Goal: Find specific page/section: Find specific page/section

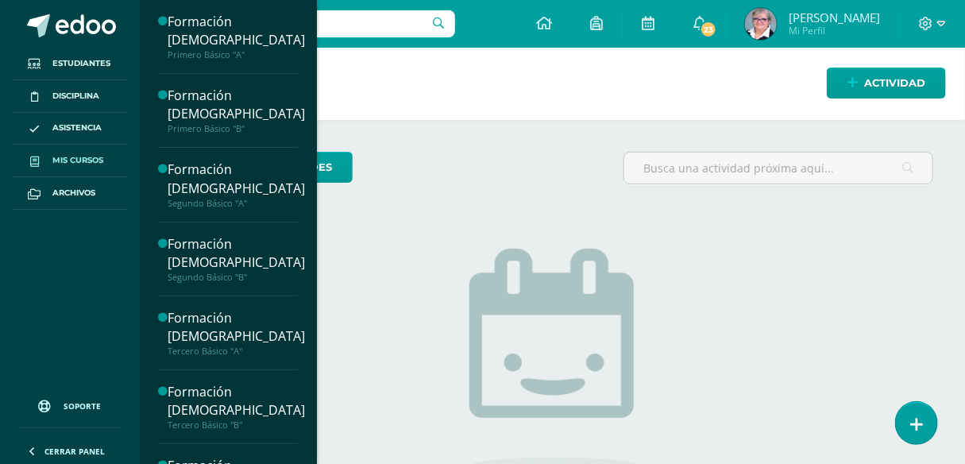
click at [97, 159] on span "Mis cursos" at bounding box center [77, 160] width 51 height 13
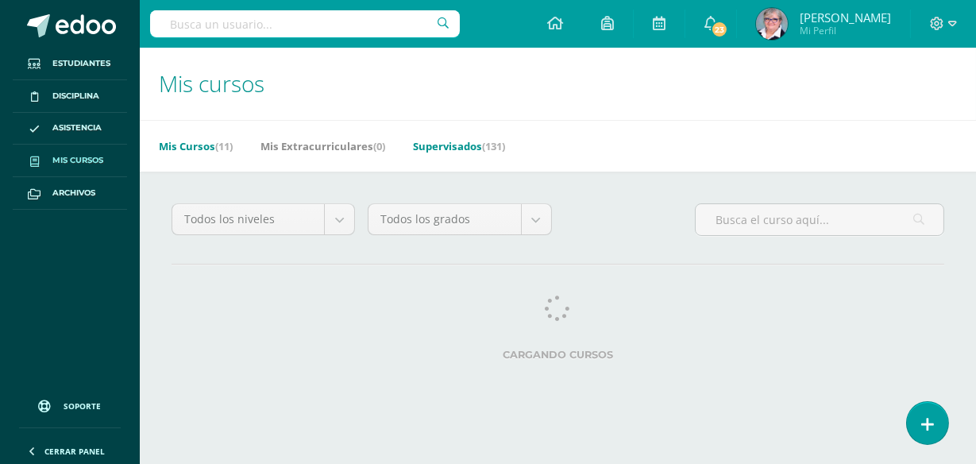
click at [435, 144] on link "Supervisados (131)" at bounding box center [459, 145] width 92 height 25
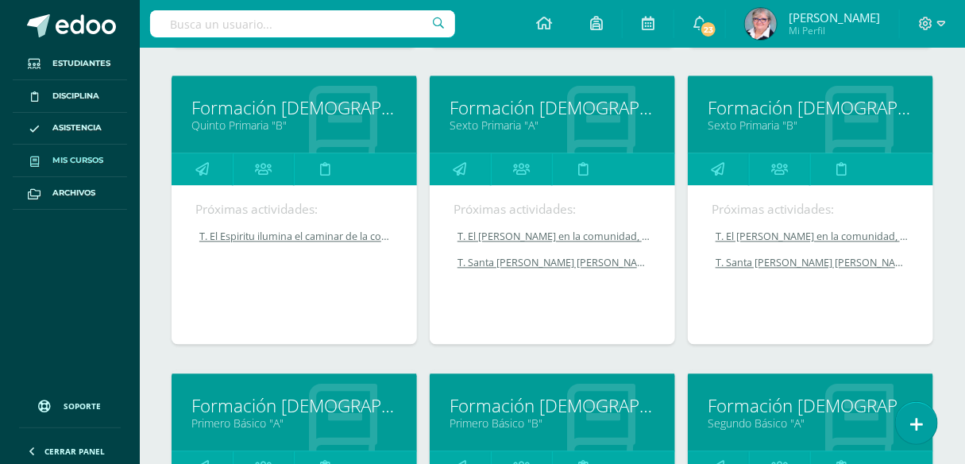
scroll to position [1155, 0]
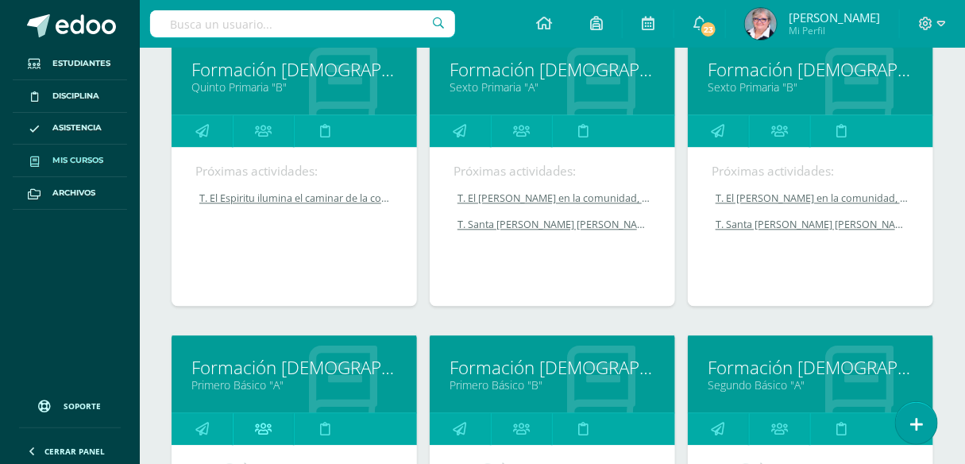
click at [261, 419] on icon at bounding box center [263, 428] width 17 height 31
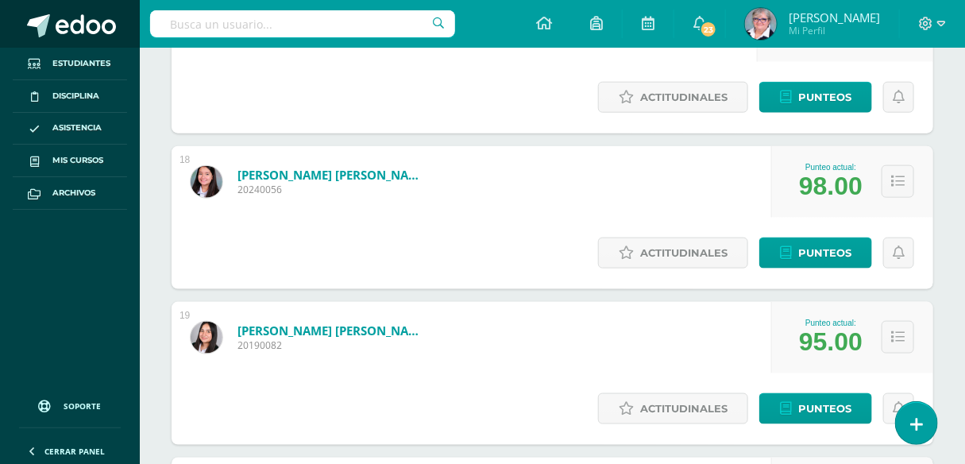
scroll to position [2646, 0]
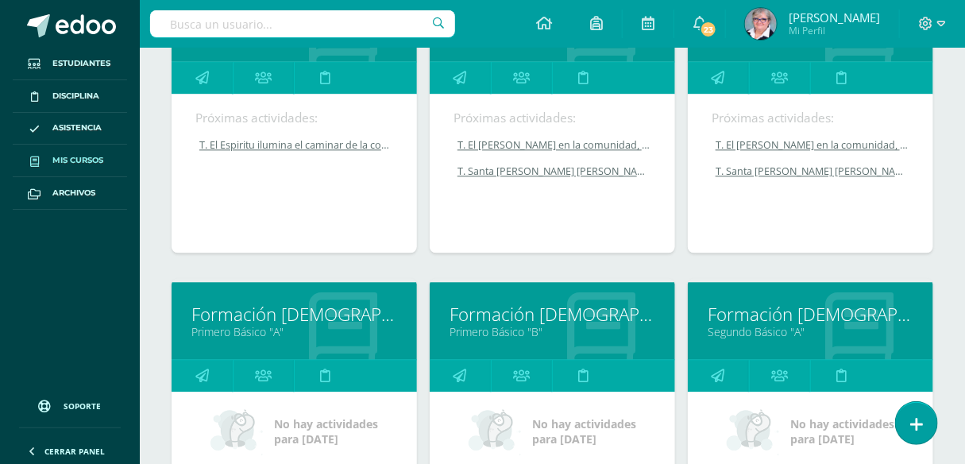
scroll to position [1227, 0]
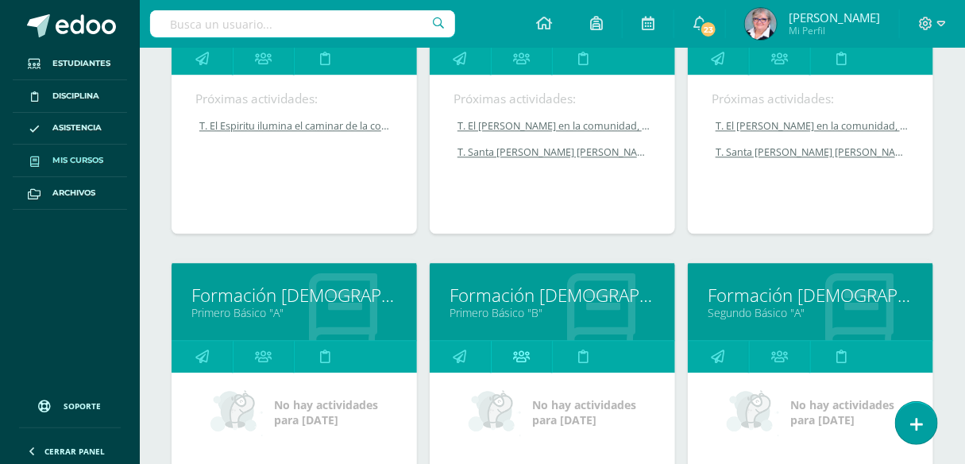
click at [525, 348] on icon at bounding box center [521, 356] width 17 height 31
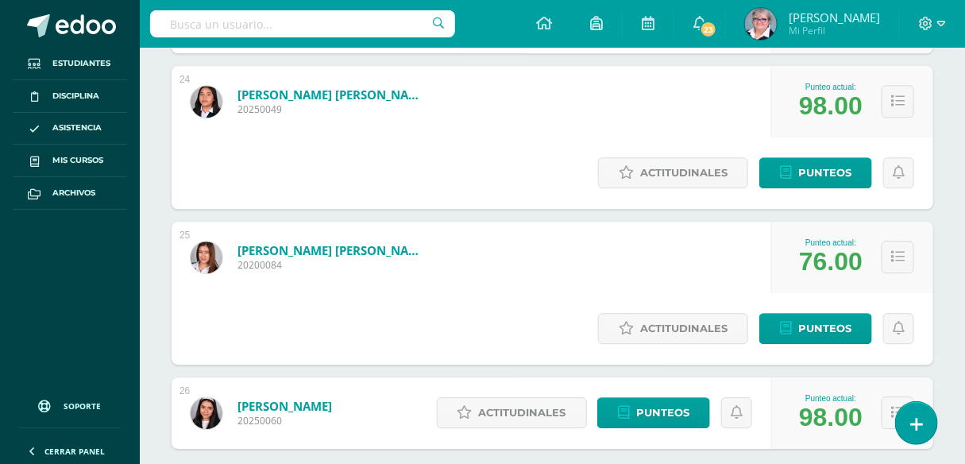
scroll to position [3594, 0]
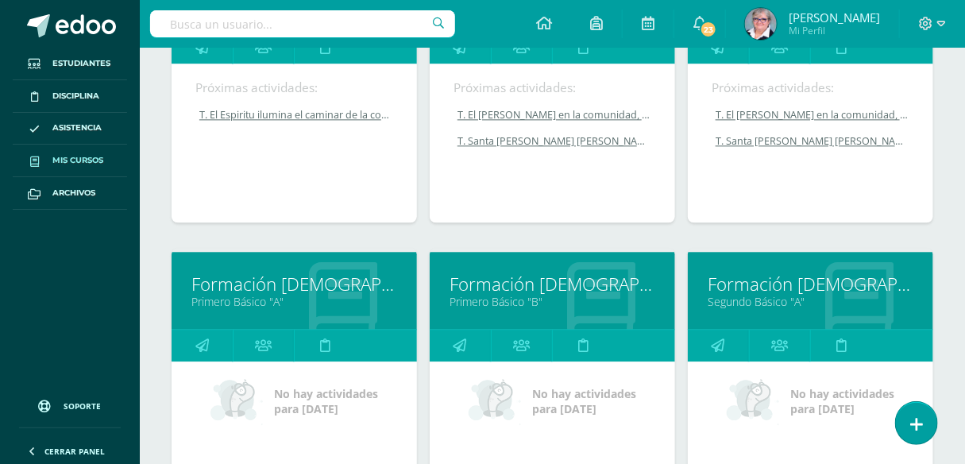
scroll to position [1329, 0]
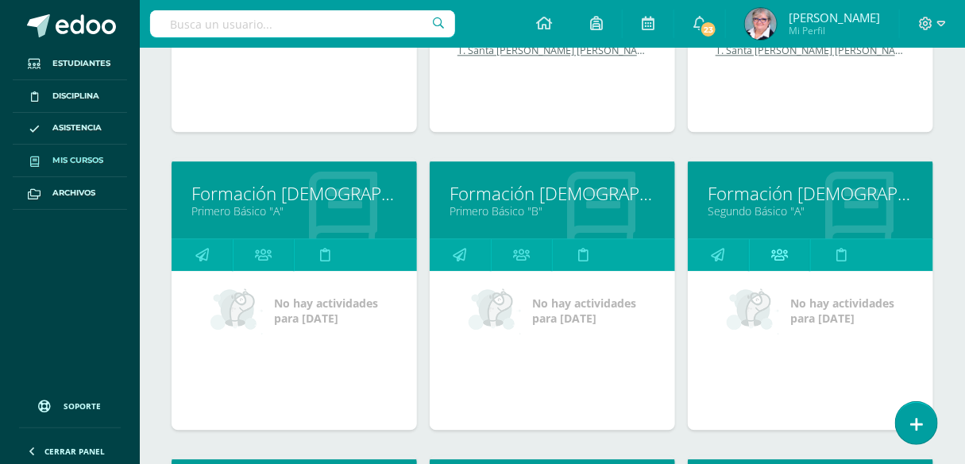
click at [787, 261] on icon at bounding box center [779, 254] width 17 height 31
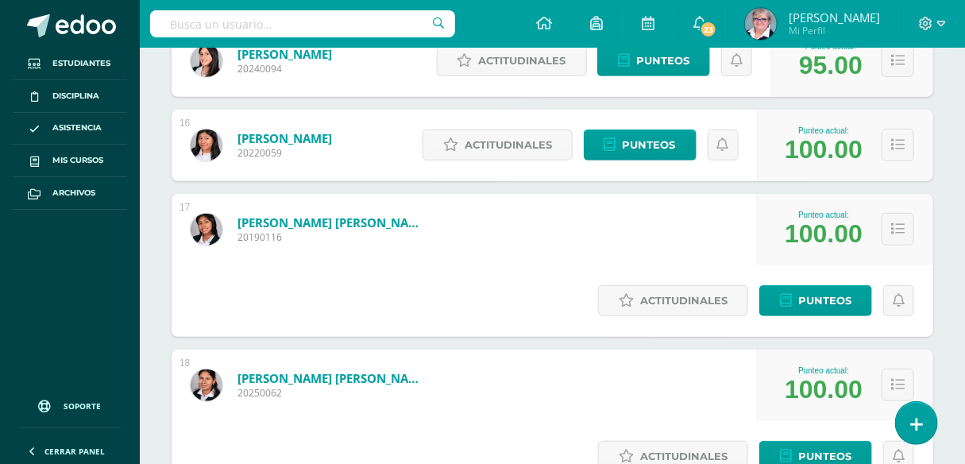
scroll to position [2383, 0]
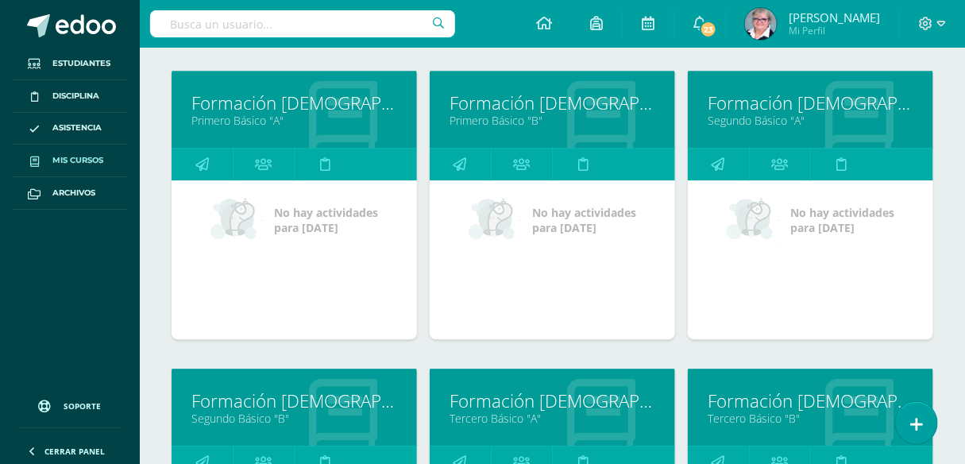
scroll to position [1517, 0]
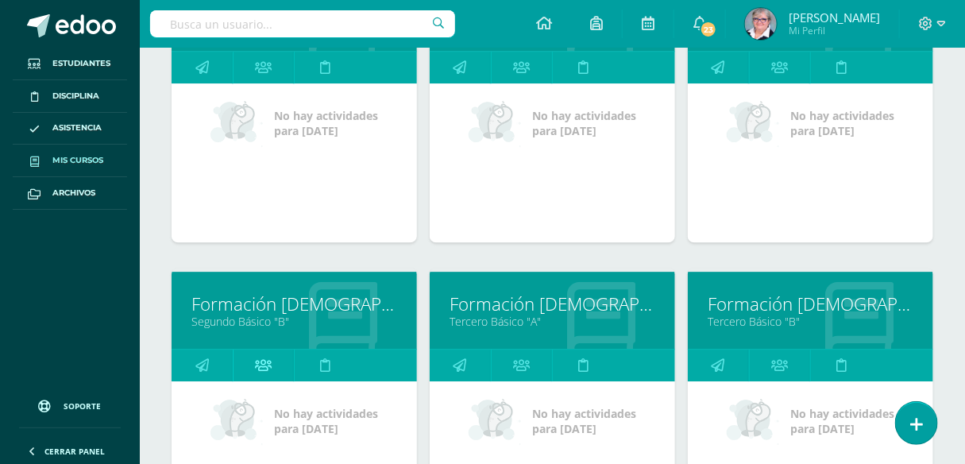
click at [270, 366] on icon at bounding box center [263, 365] width 17 height 31
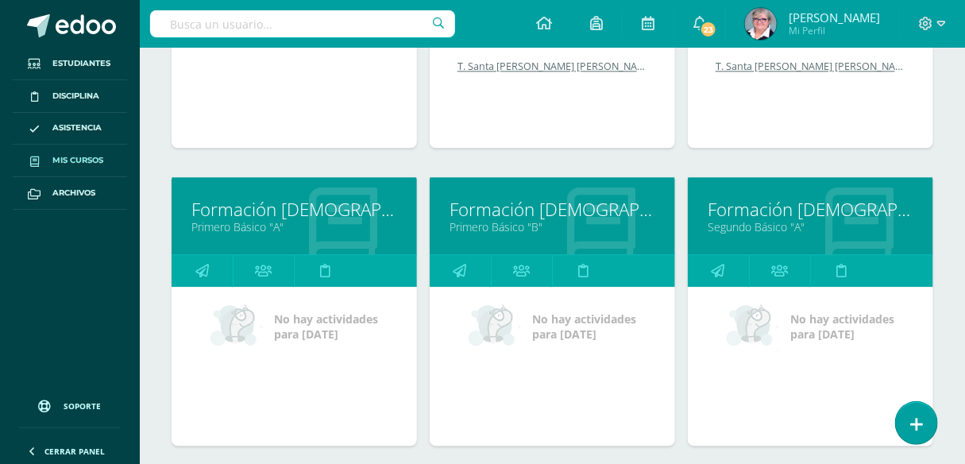
scroll to position [1474, 0]
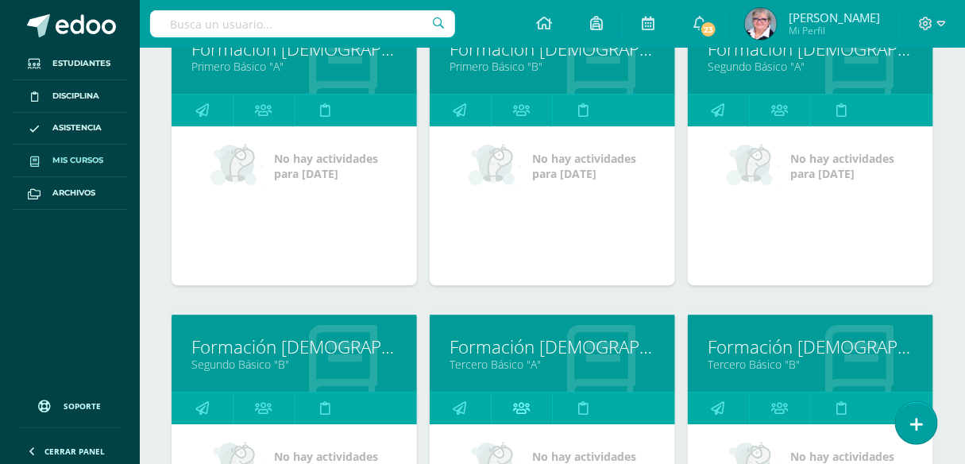
click at [527, 400] on icon at bounding box center [521, 407] width 17 height 31
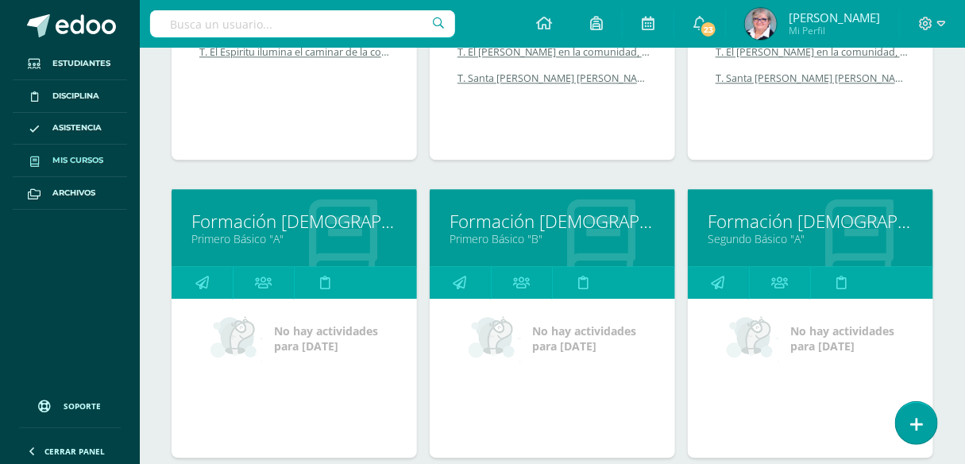
scroll to position [1474, 0]
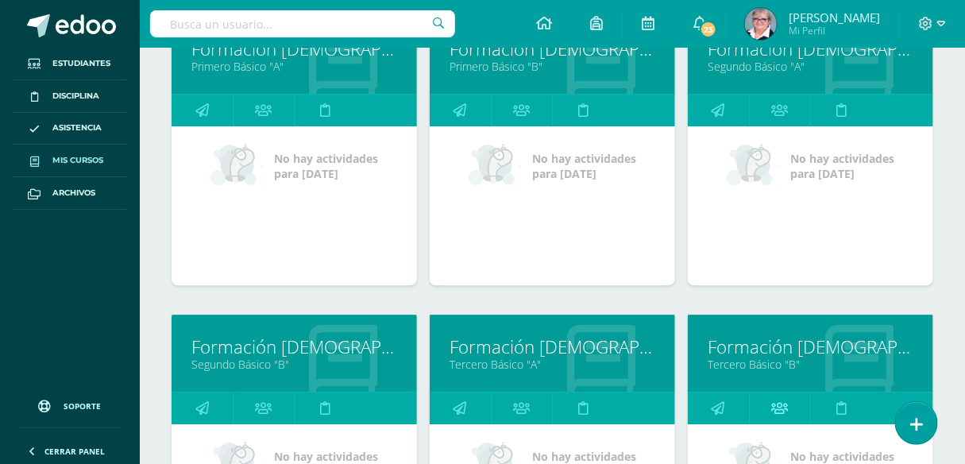
click at [778, 404] on icon at bounding box center [779, 407] width 17 height 31
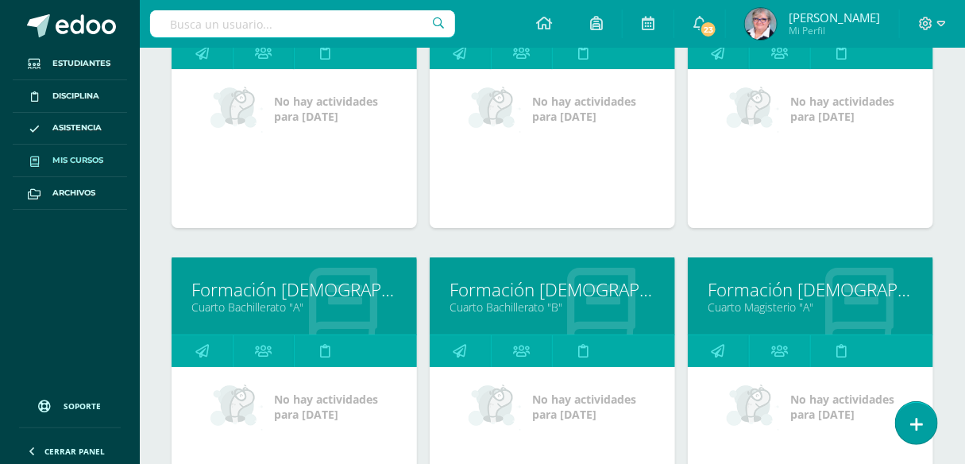
scroll to position [1835, 0]
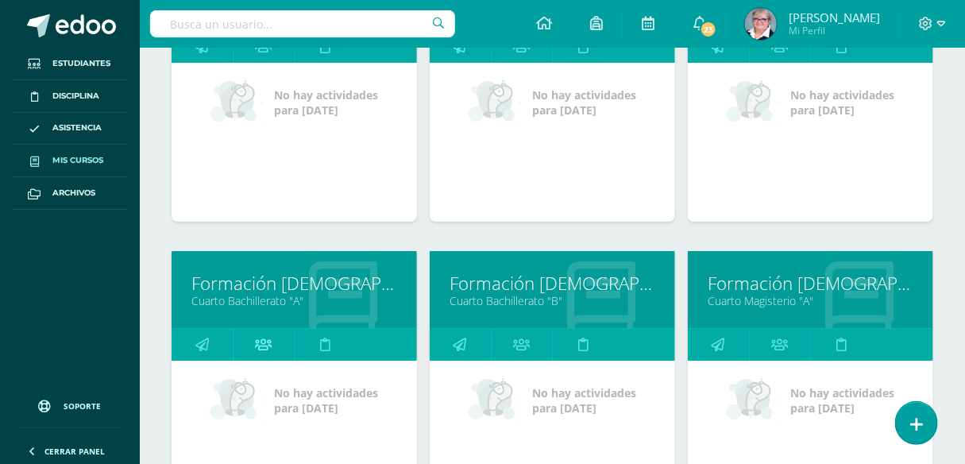
click at [261, 342] on icon at bounding box center [263, 344] width 17 height 31
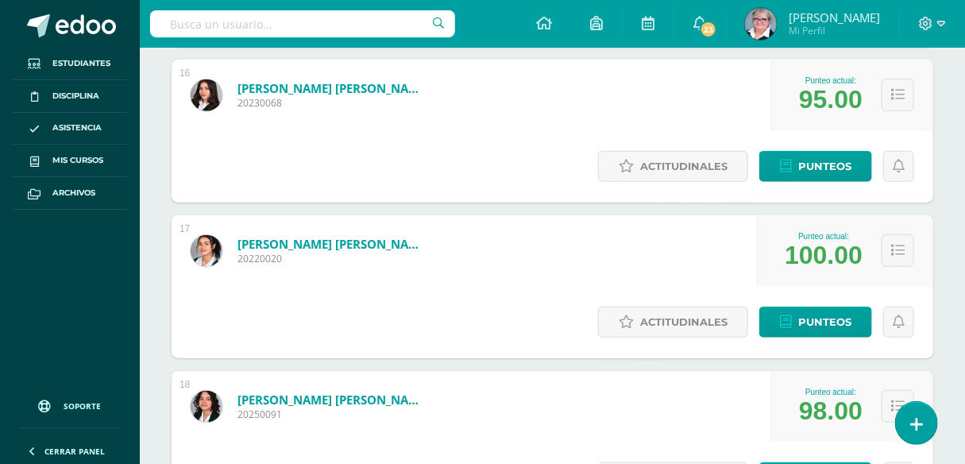
scroll to position [2563, 0]
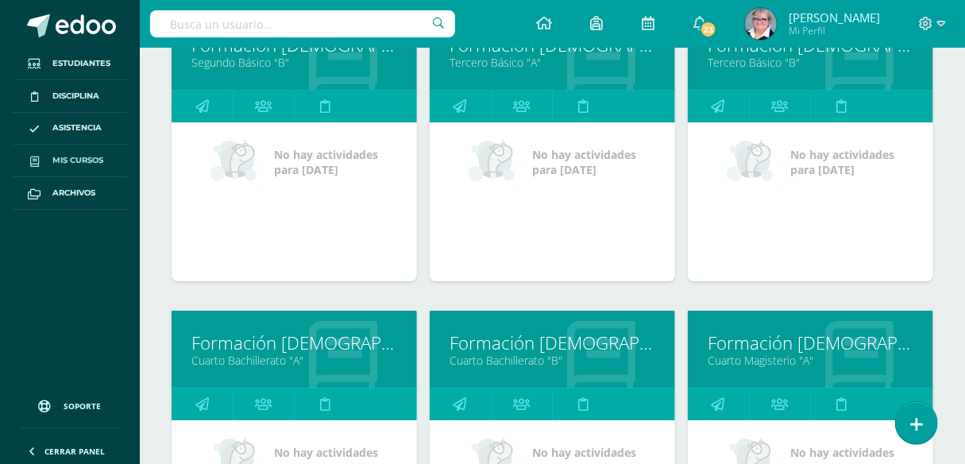
scroll to position [1859, 0]
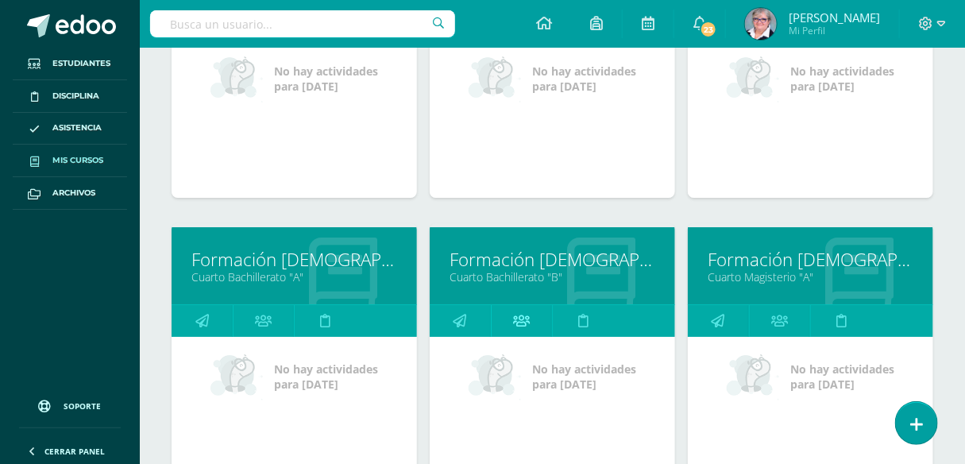
click at [522, 311] on icon at bounding box center [521, 320] width 17 height 31
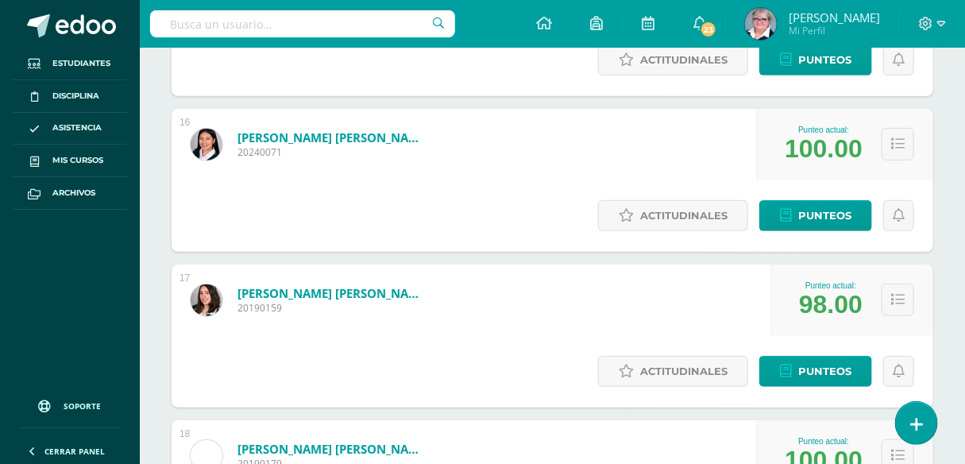
scroll to position [2383, 0]
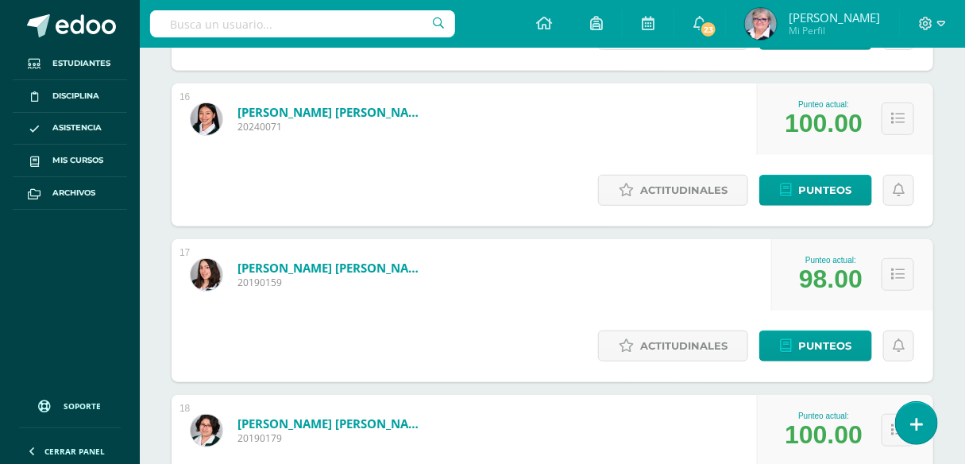
drag, startPoint x: 419, startPoint y: 171, endPoint x: 415, endPoint y: 189, distance: 18.9
drag, startPoint x: 415, startPoint y: 189, endPoint x: 369, endPoint y: 139, distance: 68.0
click at [368, 239] on div "Portillo, Keiry Izabella 20190159" at bounding box center [310, 275] width 276 height 72
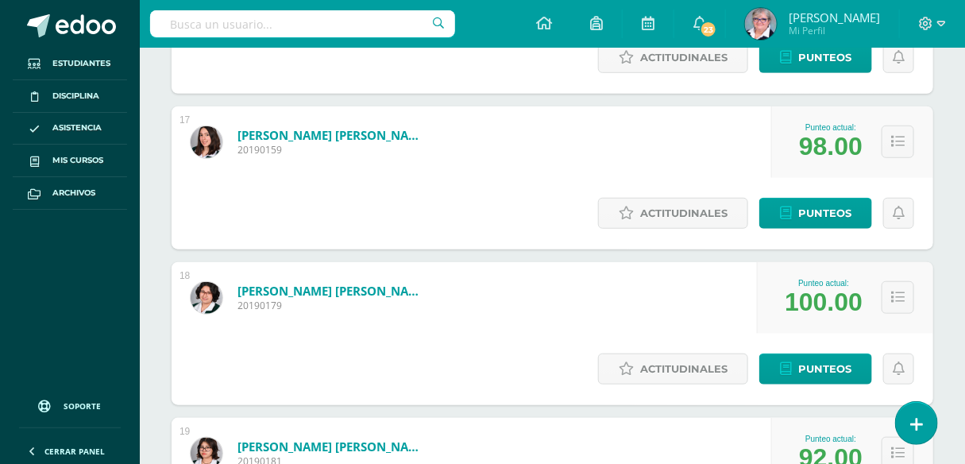
scroll to position [2527, 0]
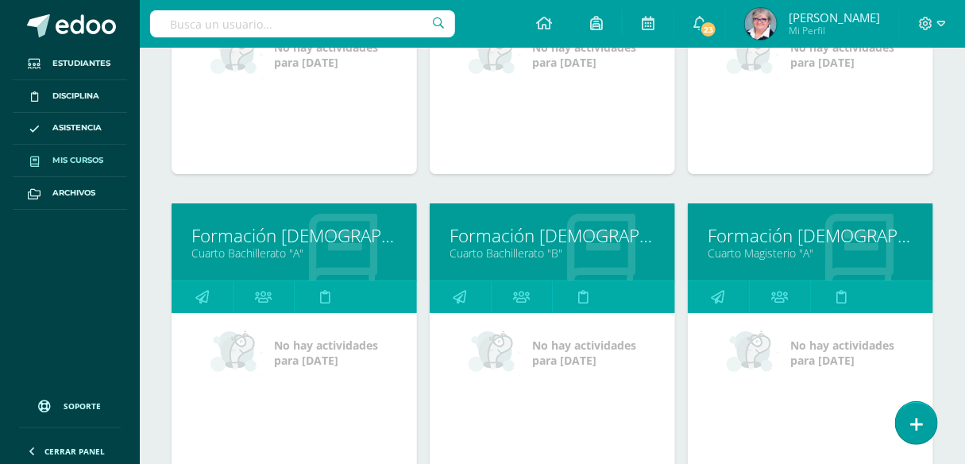
scroll to position [1979, 0]
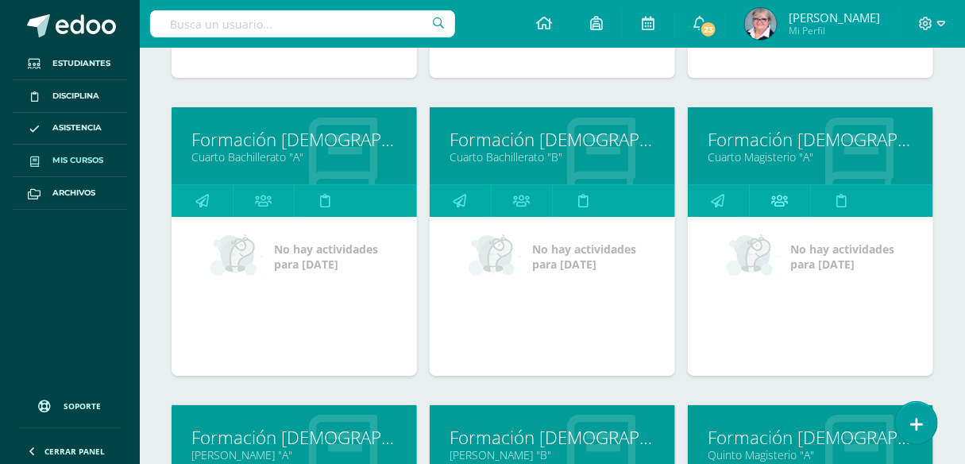
click at [783, 192] on icon at bounding box center [779, 200] width 17 height 31
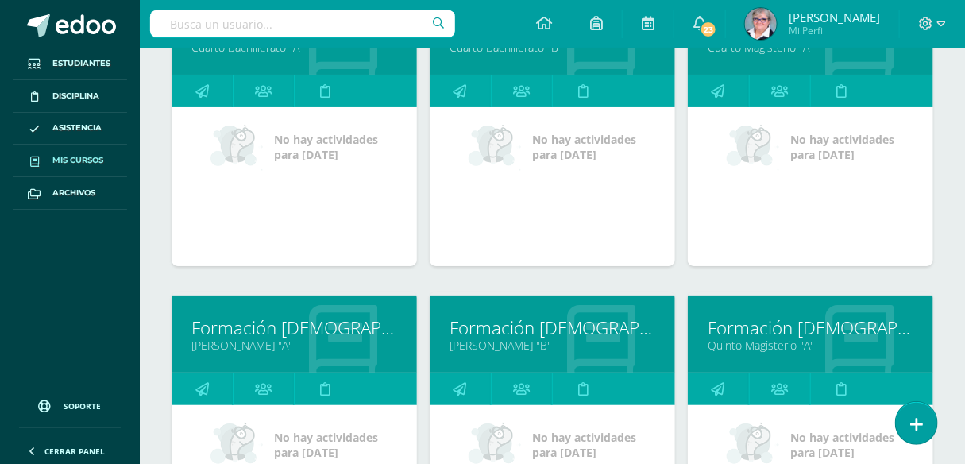
scroll to position [2124, 0]
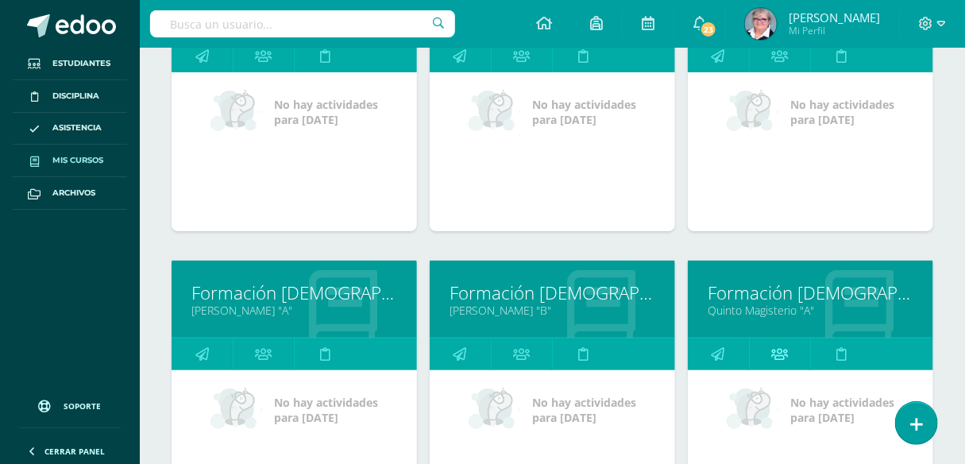
click at [779, 349] on icon at bounding box center [779, 353] width 17 height 31
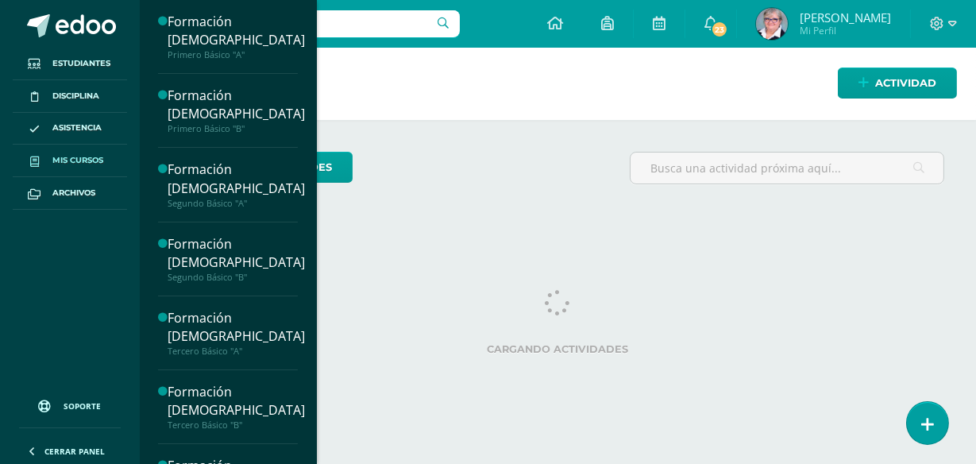
click at [98, 159] on span "Mis cursos" at bounding box center [77, 160] width 51 height 13
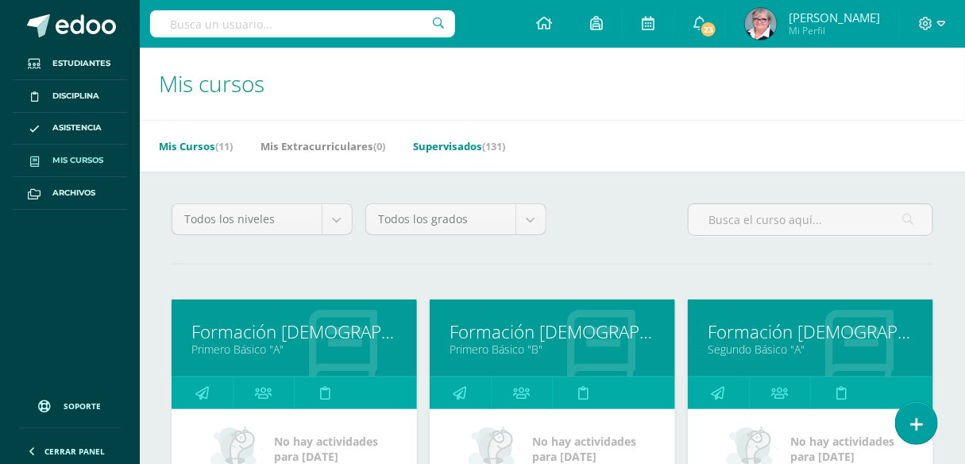
click at [466, 147] on link "Supervisados (131)" at bounding box center [459, 145] width 92 height 25
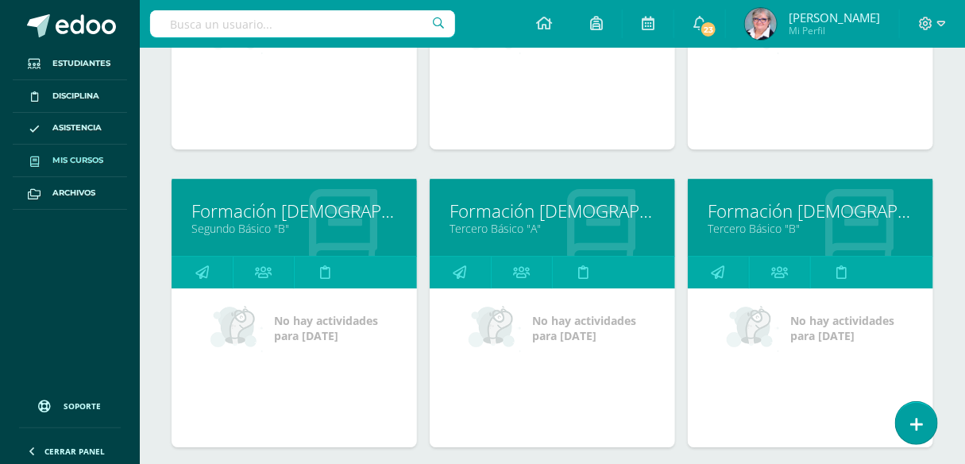
scroll to position [1691, 0]
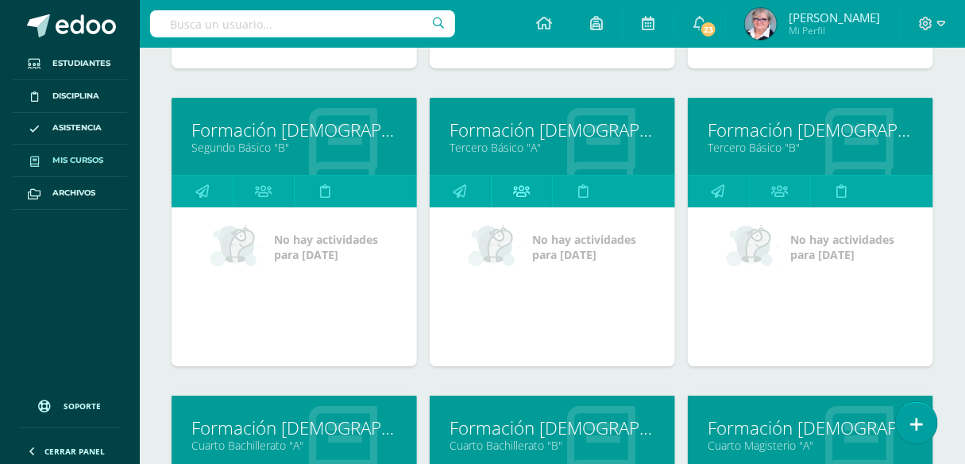
click at [517, 191] on icon at bounding box center [521, 191] width 17 height 31
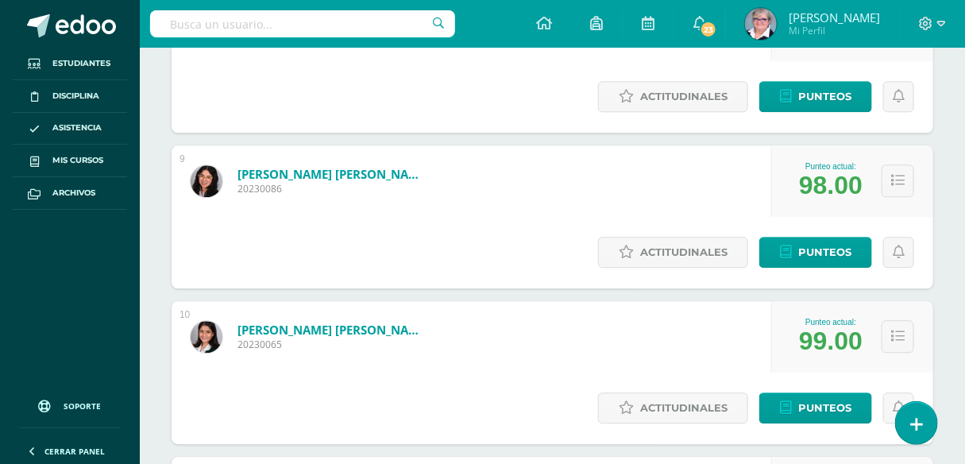
scroll to position [1372, 0]
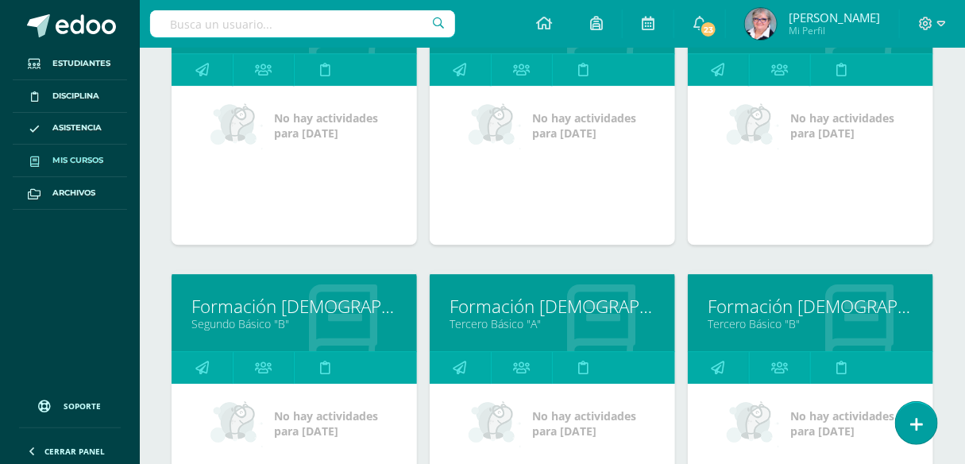
scroll to position [1517, 0]
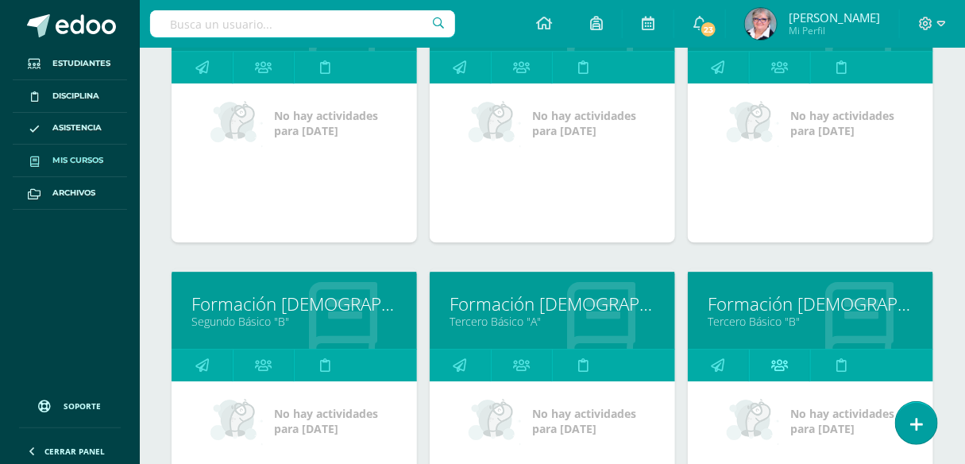
click at [783, 363] on icon at bounding box center [779, 365] width 17 height 31
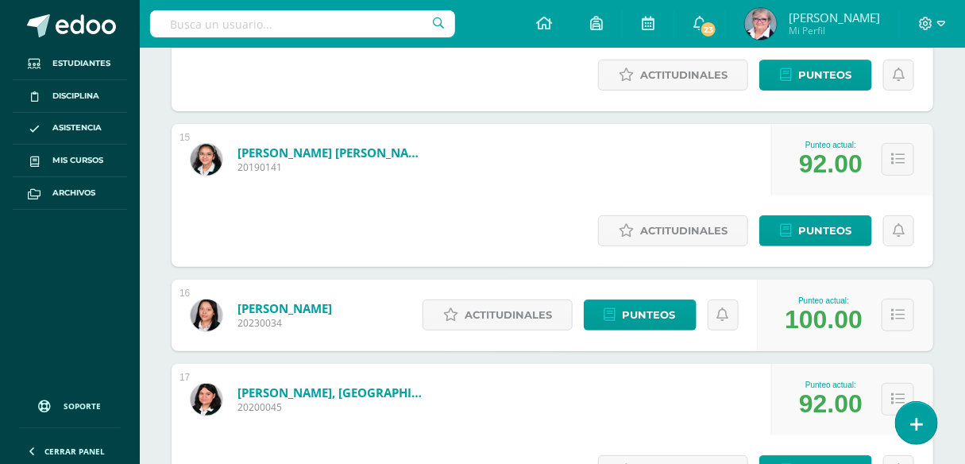
scroll to position [2264, 0]
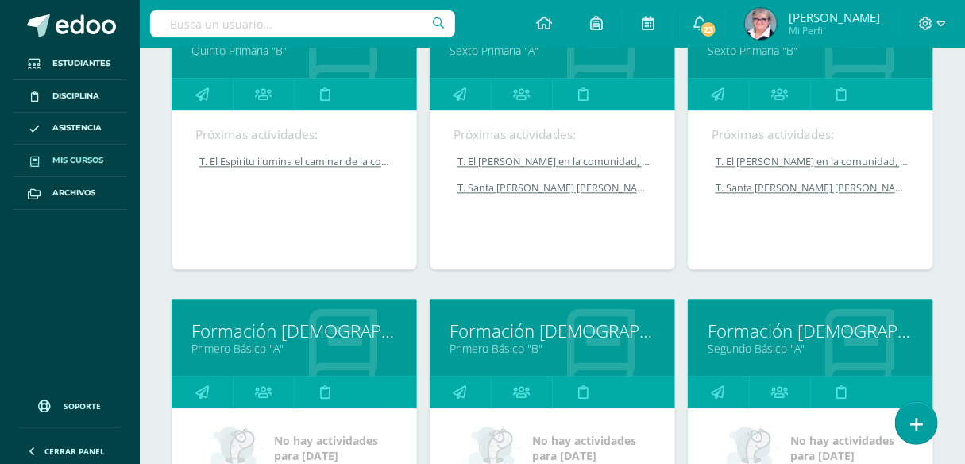
scroll to position [1227, 0]
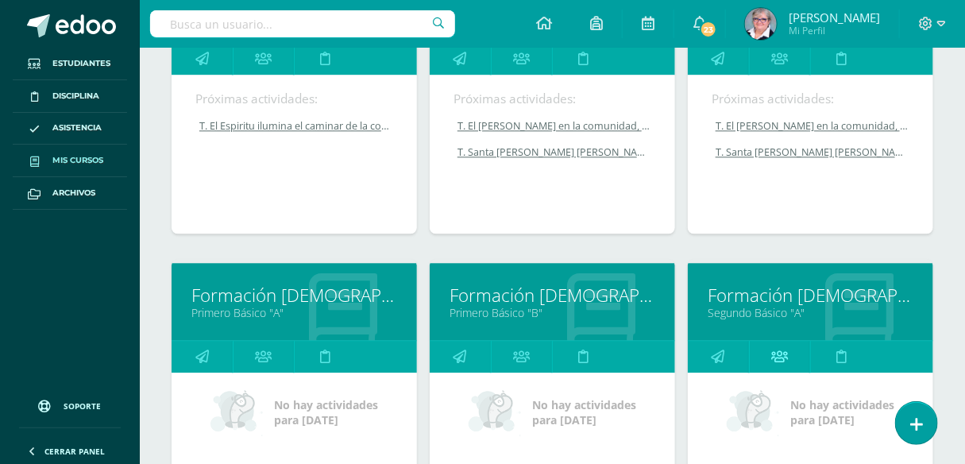
click at [783, 358] on icon at bounding box center [779, 356] width 17 height 31
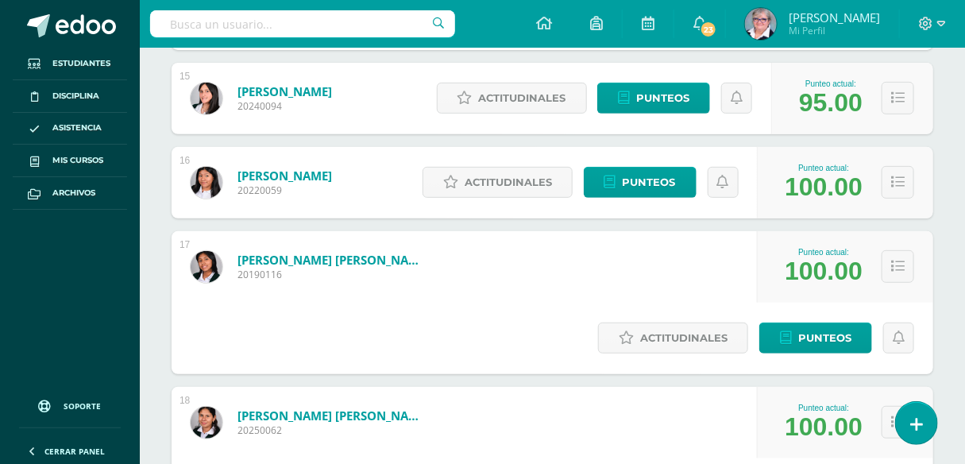
scroll to position [2239, 0]
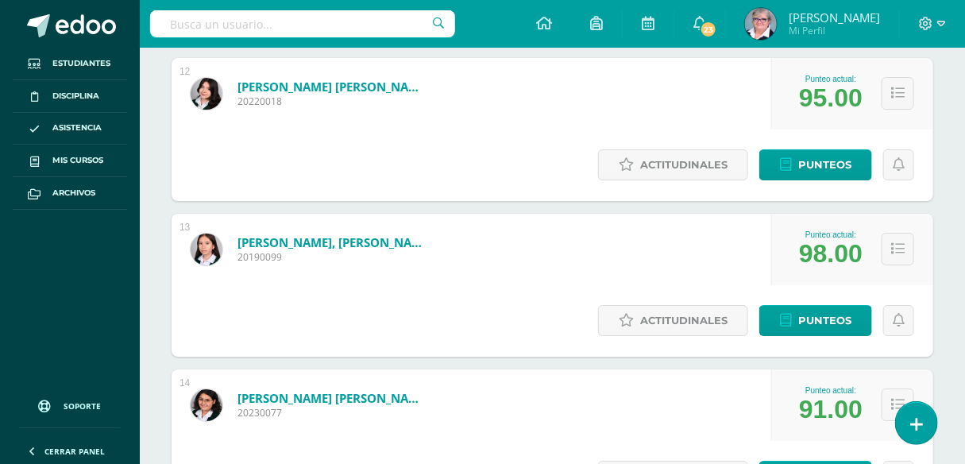
drag, startPoint x: 387, startPoint y: 352, endPoint x: 369, endPoint y: 349, distance: 17.8
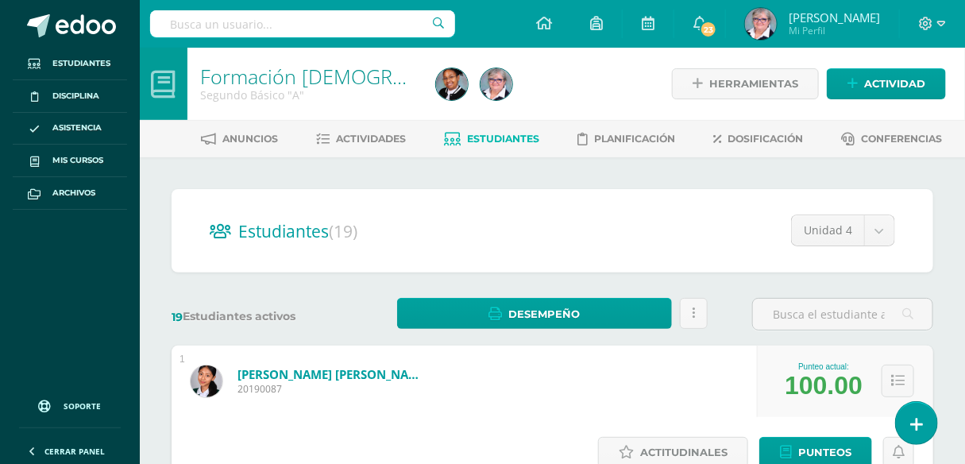
scroll to position [0, 0]
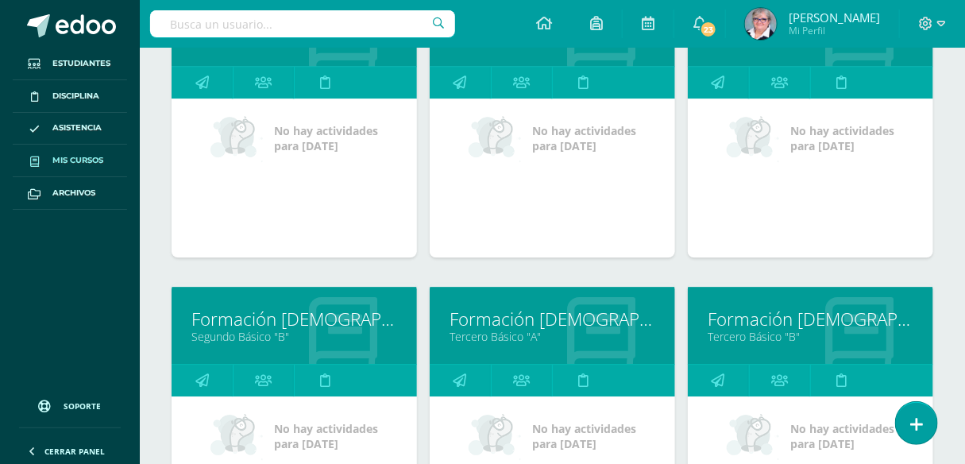
scroll to position [1517, 0]
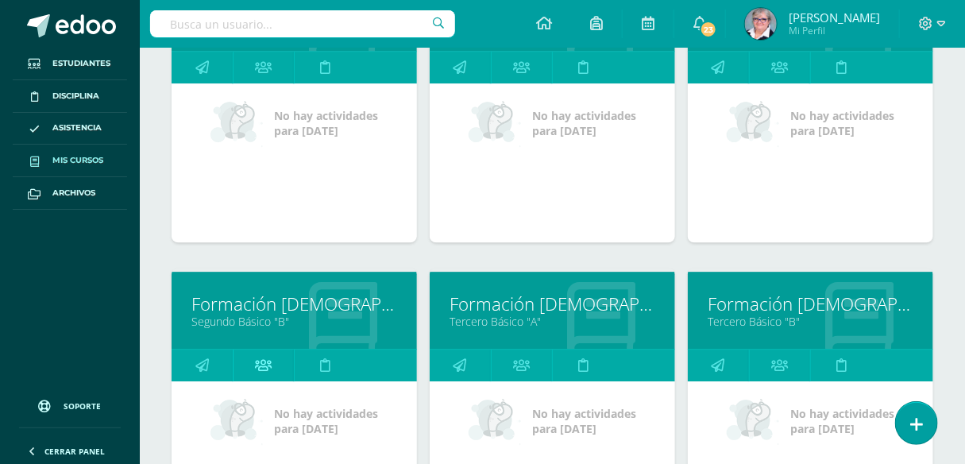
click at [272, 361] on link at bounding box center [263, 366] width 61 height 32
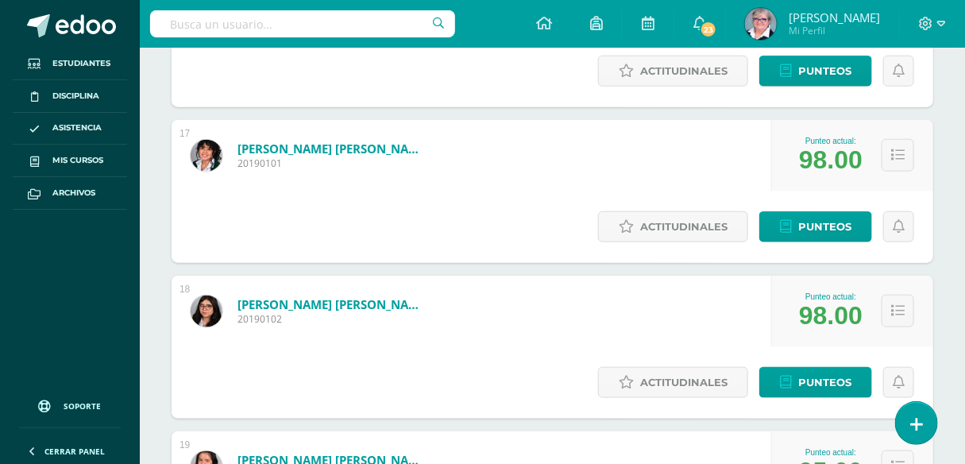
scroll to position [2718, 0]
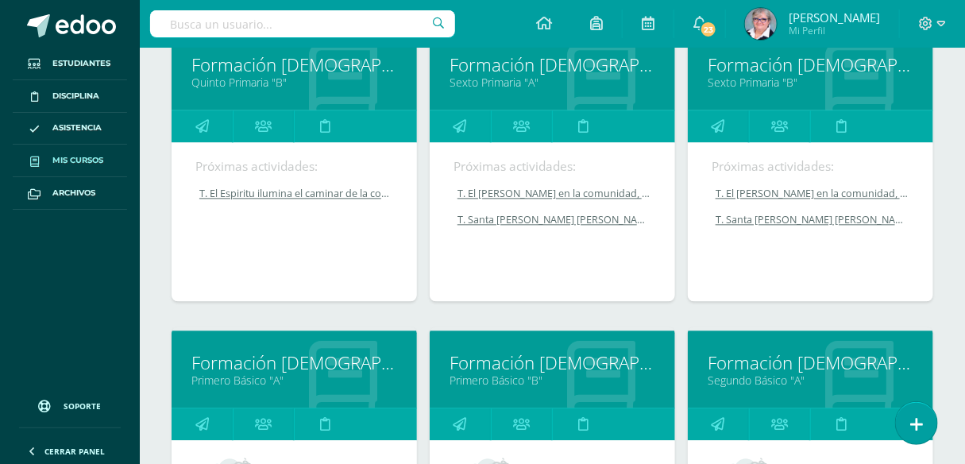
scroll to position [1185, 0]
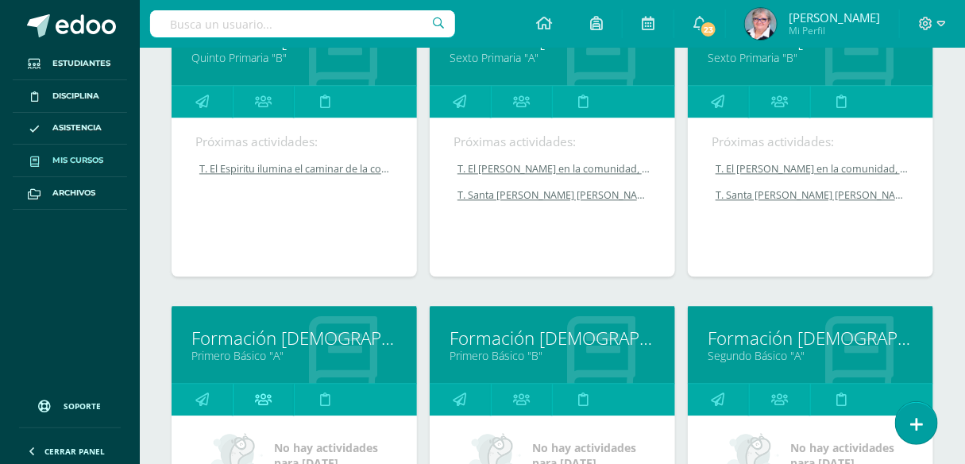
click at [258, 393] on icon at bounding box center [263, 399] width 17 height 31
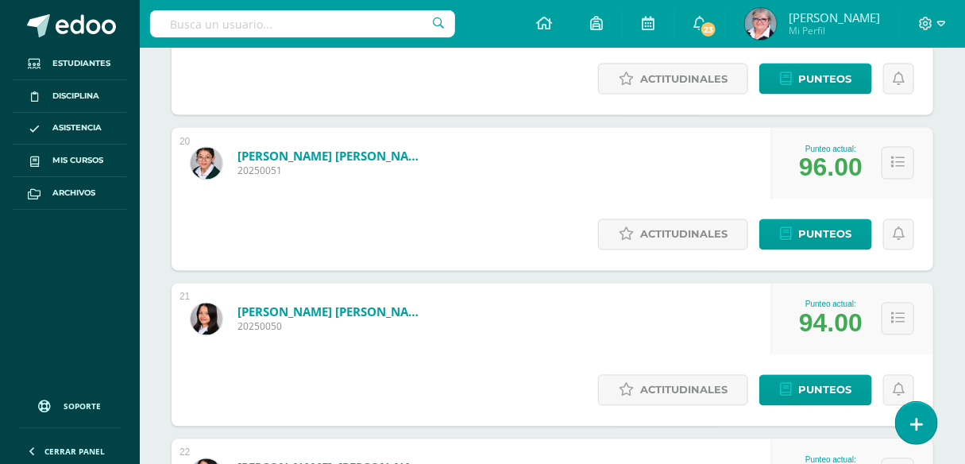
scroll to position [3106, 0]
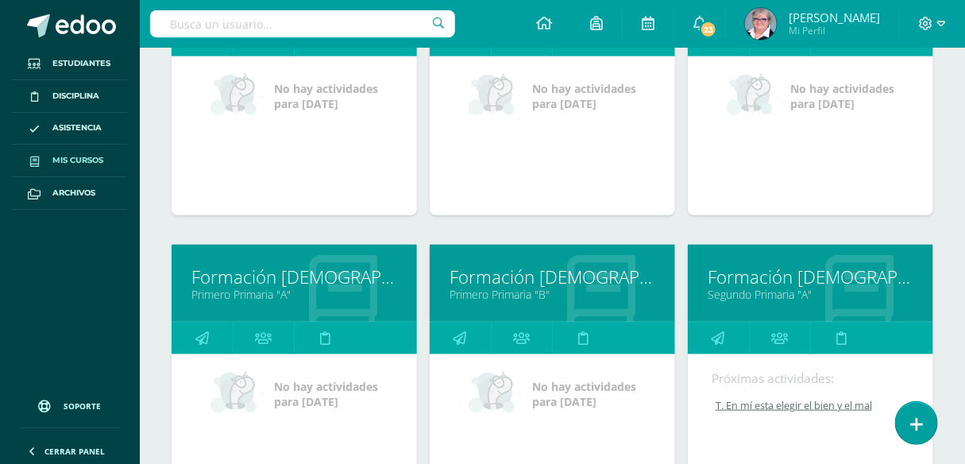
scroll to position [361, 0]
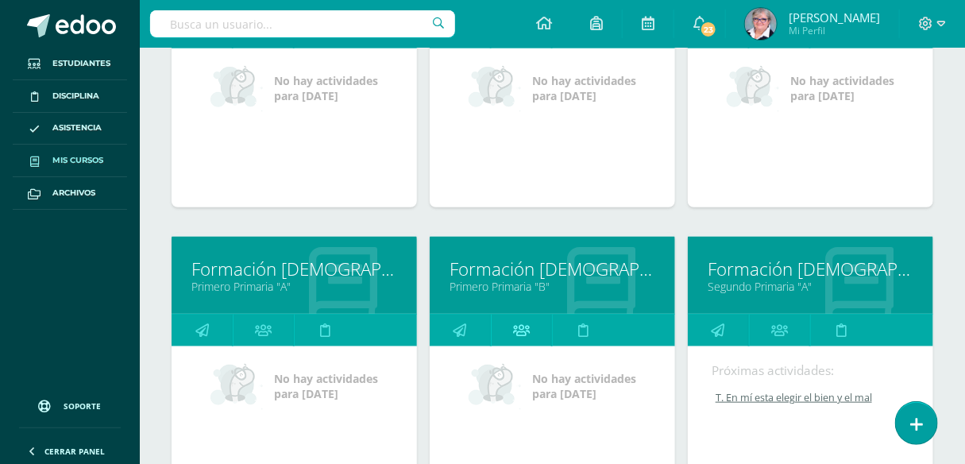
click at [523, 329] on icon at bounding box center [521, 330] width 17 height 31
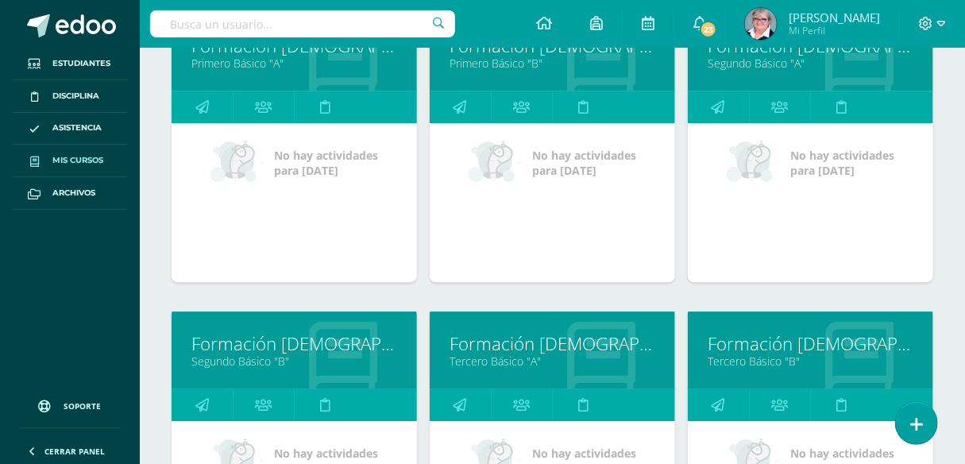
scroll to position [1401, 0]
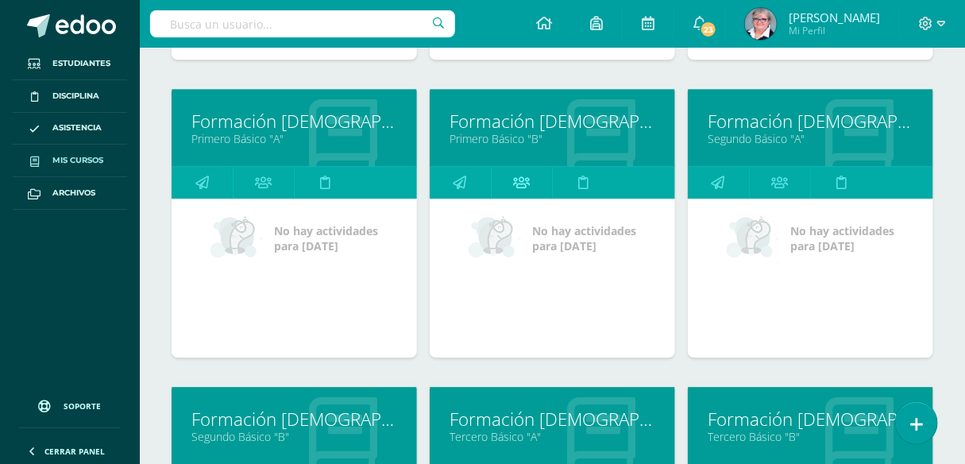
click at [519, 178] on icon at bounding box center [521, 182] width 17 height 31
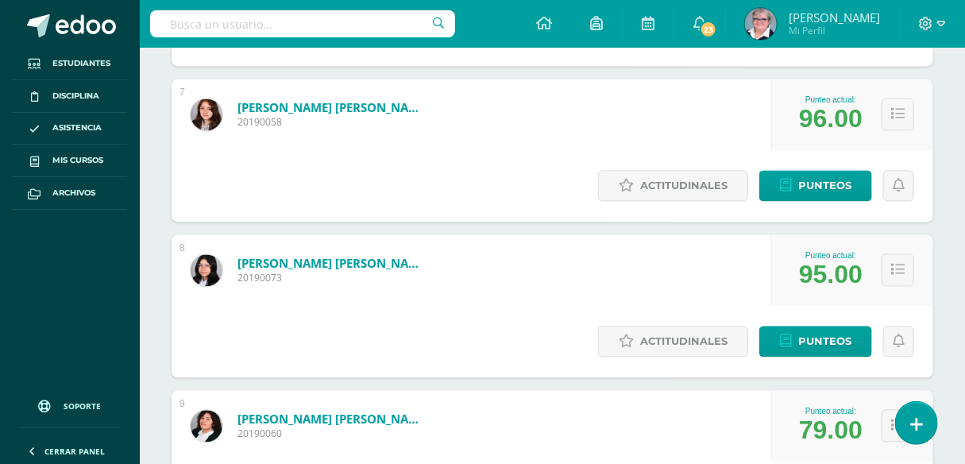
scroll to position [1083, 0]
